Goal: Navigation & Orientation: Find specific page/section

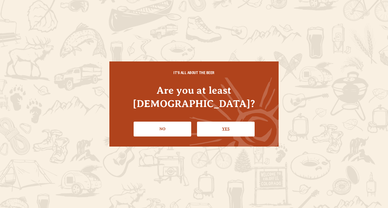
click at [213, 128] on link "Yes" at bounding box center [226, 129] width 58 height 15
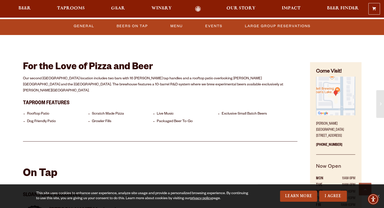
scroll to position [101, 0]
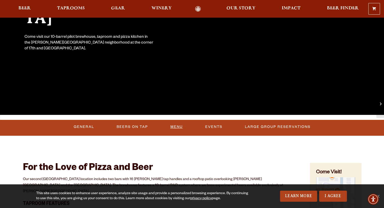
click at [174, 127] on link "Menu" at bounding box center [176, 127] width 16 height 12
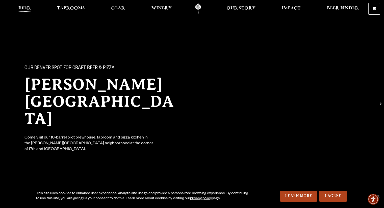
click at [33, 6] on link "Beer" at bounding box center [24, 8] width 19 height 11
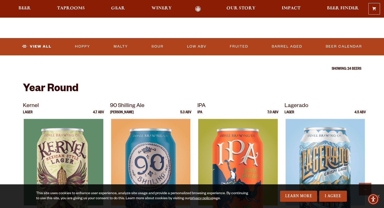
scroll to position [177, 0]
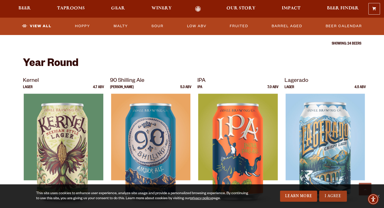
click at [330, 199] on link "I Agree" at bounding box center [333, 196] width 28 height 11
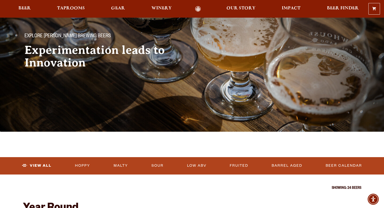
scroll to position [0, 0]
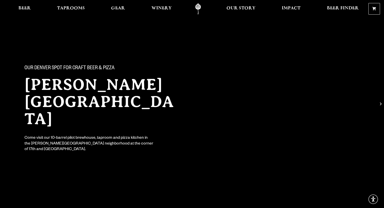
scroll to position [151, 0]
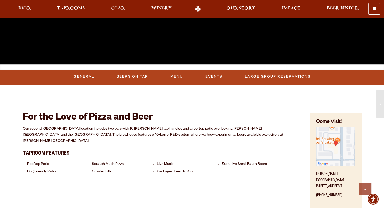
click at [180, 76] on link "Menu" at bounding box center [176, 77] width 16 height 12
